Goal: Task Accomplishment & Management: Manage account settings

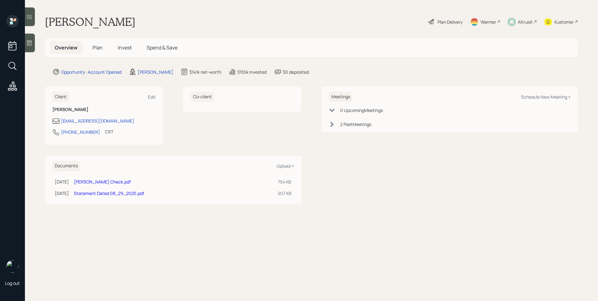
click at [128, 49] on span "Invest" at bounding box center [125, 47] width 14 height 7
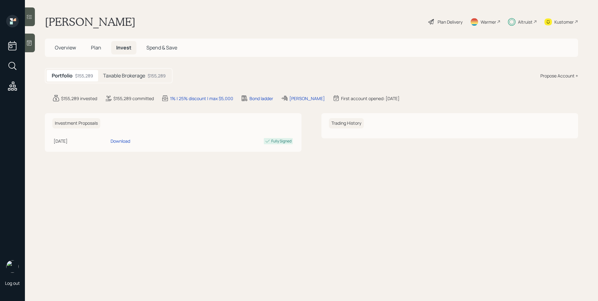
click at [118, 78] on h5 "Taxable Brokerage" at bounding box center [124, 76] width 42 height 6
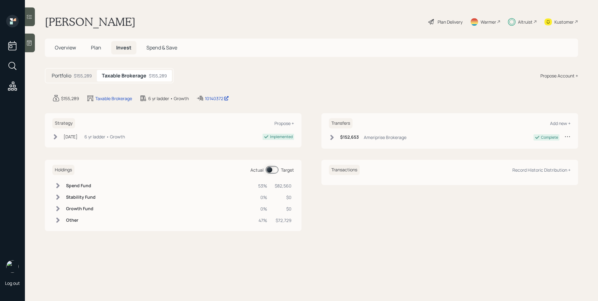
click at [272, 172] on span at bounding box center [271, 169] width 13 height 7
click at [272, 170] on span at bounding box center [271, 169] width 13 height 7
click at [520, 24] on div "Altruist" at bounding box center [525, 22] width 15 height 7
click at [533, 21] on icon at bounding box center [535, 22] width 4 height 4
